Goal: Navigation & Orientation: Understand site structure

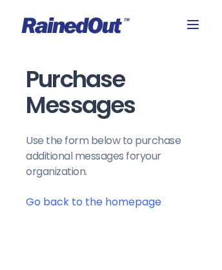
click at [111, 25] on icon at bounding box center [76, 25] width 108 height 16
